Goal: Use online tool/utility

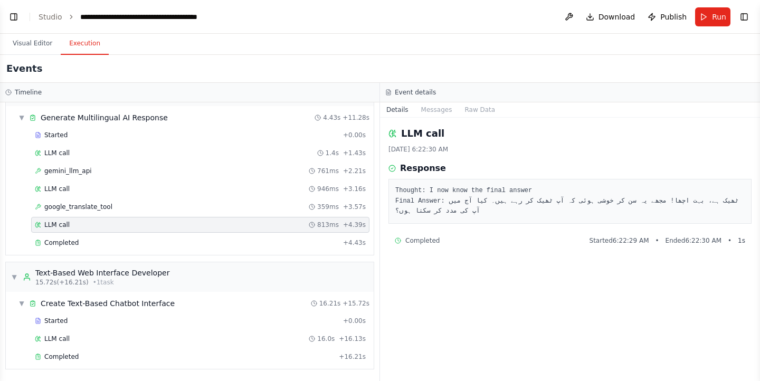
scroll to position [10029, 0]
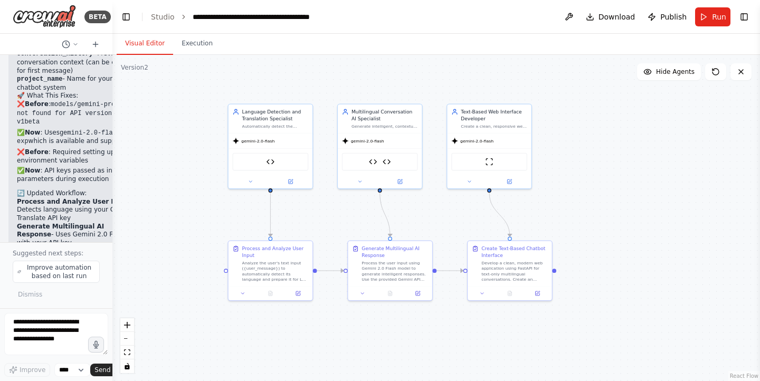
click at [145, 37] on button "Visual Editor" at bounding box center [145, 44] width 56 height 22
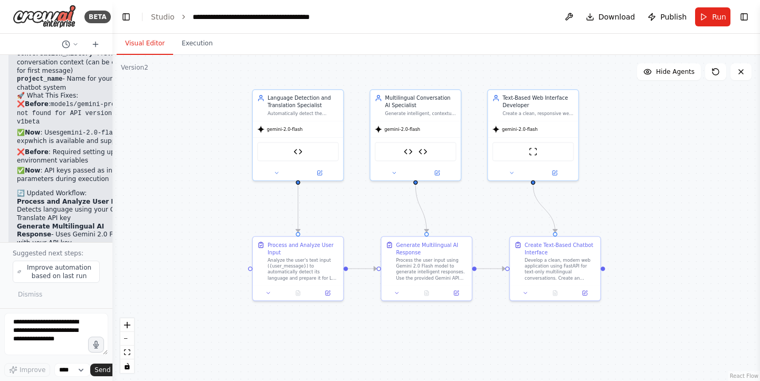
drag, startPoint x: 418, startPoint y: 217, endPoint x: 464, endPoint y: 221, distance: 46.5
click at [464, 221] on div ".deletable-edge-delete-btn { width: 20px; height: 20px; border: 0px solid #ffff…" at bounding box center [435, 218] width 647 height 326
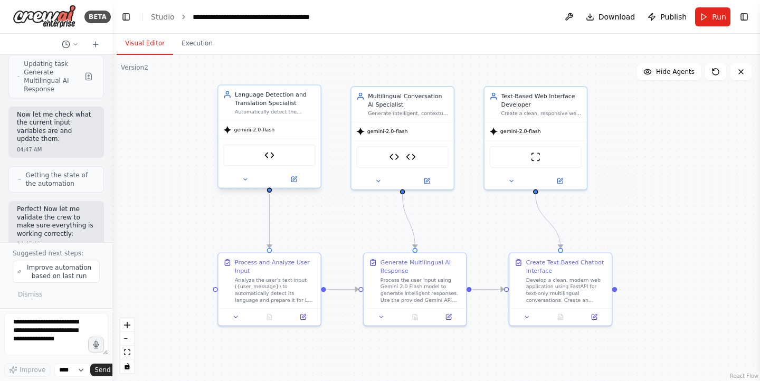
scroll to position [10380, 0]
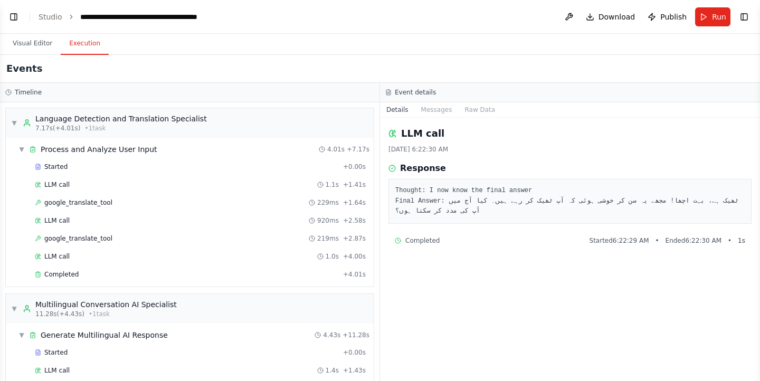
scroll to position [217, 0]
